Goal: Obtain resource: Obtain resource

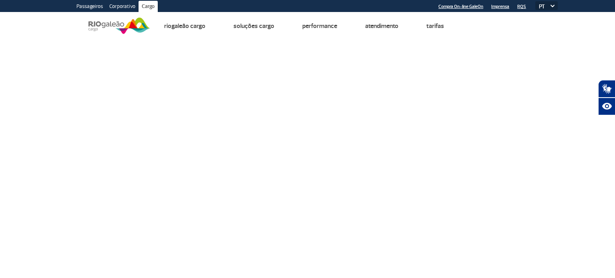
click at [127, 24] on img at bounding box center [120, 26] width 62 height 20
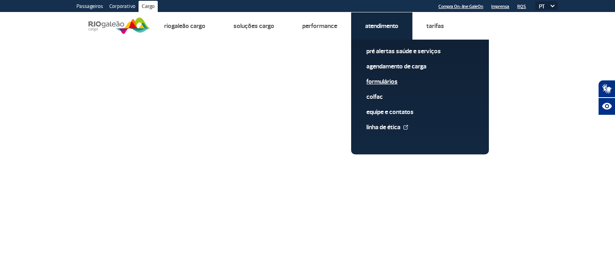
click at [388, 83] on link "Formulários" at bounding box center [419, 81] width 107 height 9
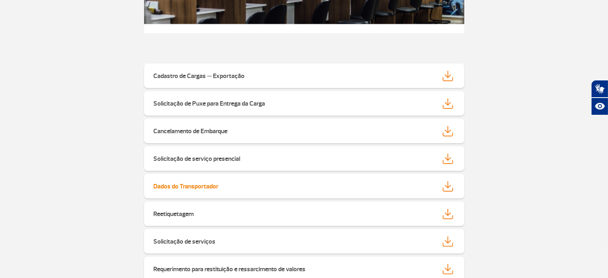
scroll to position [200, 0]
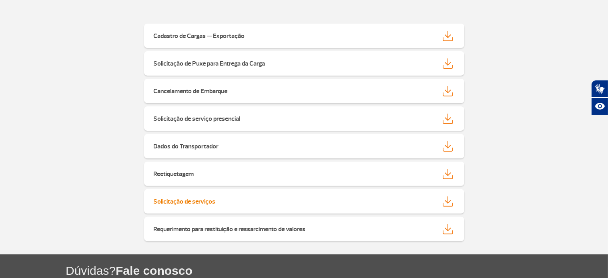
click at [282, 200] on div "Solicitação de serviços" at bounding box center [278, 201] width 261 height 9
click at [324, 60] on div "Solicitação de Puxe para Entrega da Carga" at bounding box center [278, 63] width 261 height 9
